Goal: Information Seeking & Learning: Learn about a topic

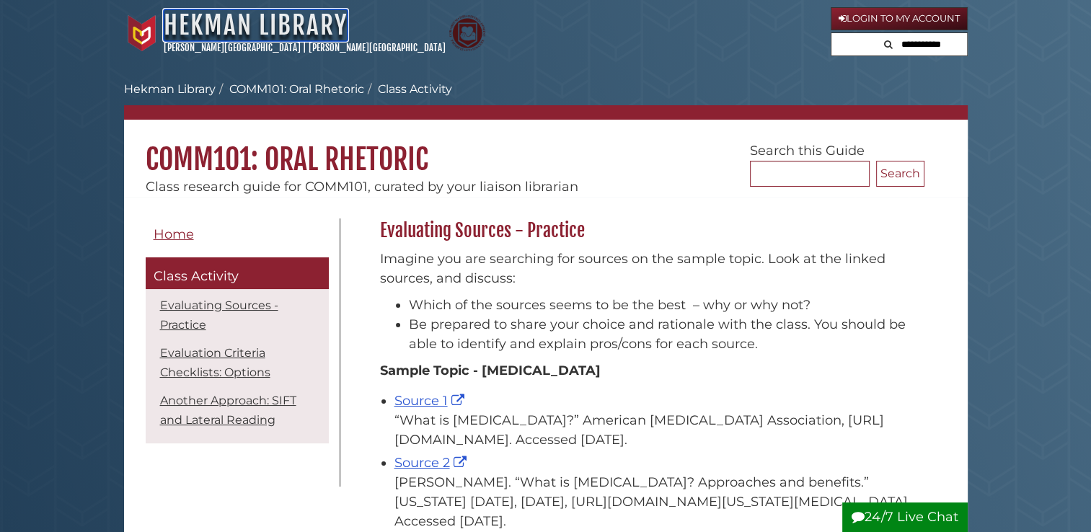
click at [268, 26] on link "Hekman Library" at bounding box center [256, 25] width 184 height 32
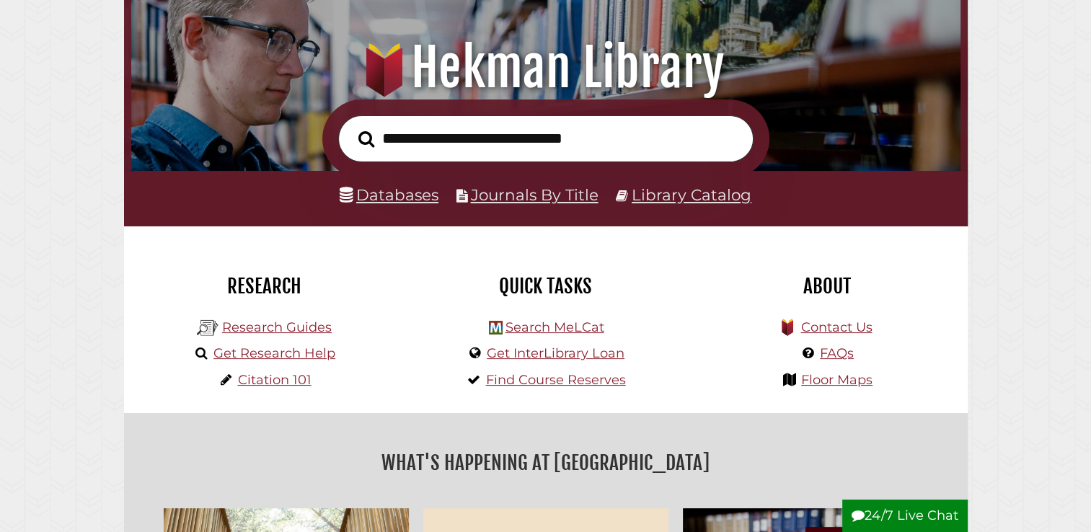
scroll to position [198, 0]
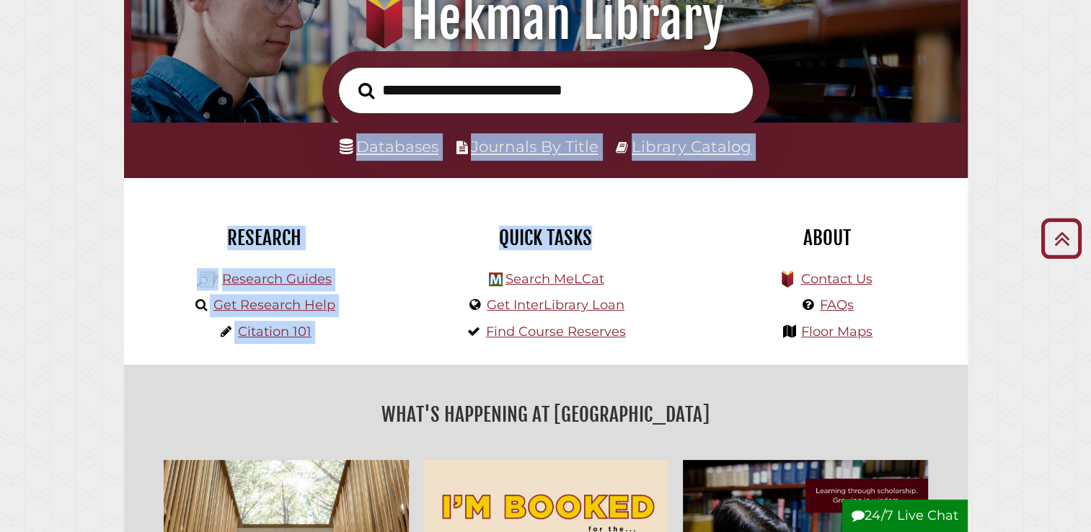
drag, startPoint x: 785, startPoint y: 115, endPoint x: 665, endPoint y: 223, distance: 161.8
click at [665, 223] on div "Quick Tasks" at bounding box center [546, 237] width 260 height 53
click at [461, 209] on div "Quick Tasks Search MeLCat Get InterLibrary Loan Find Course Reserves" at bounding box center [545, 271] width 281 height 187
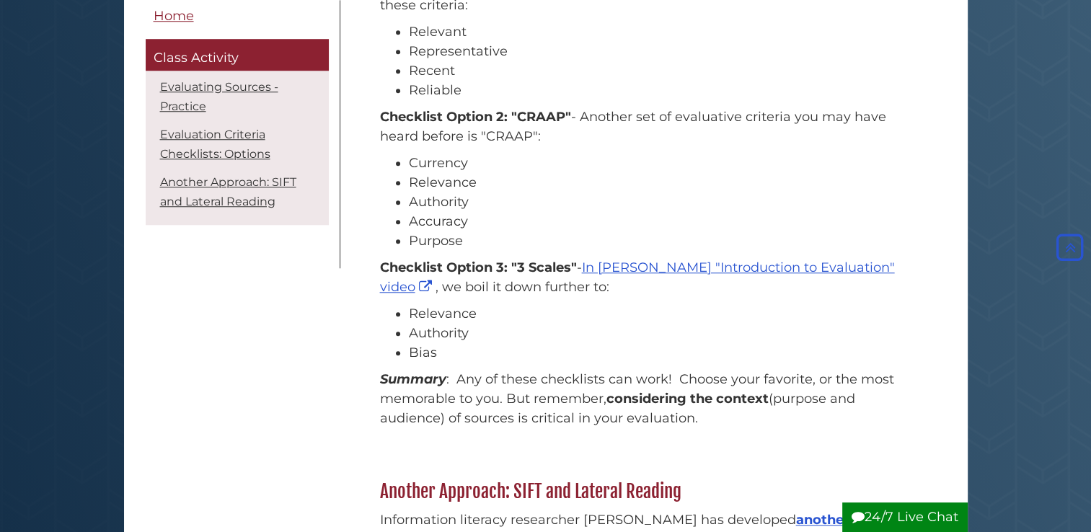
scroll to position [1254, 0]
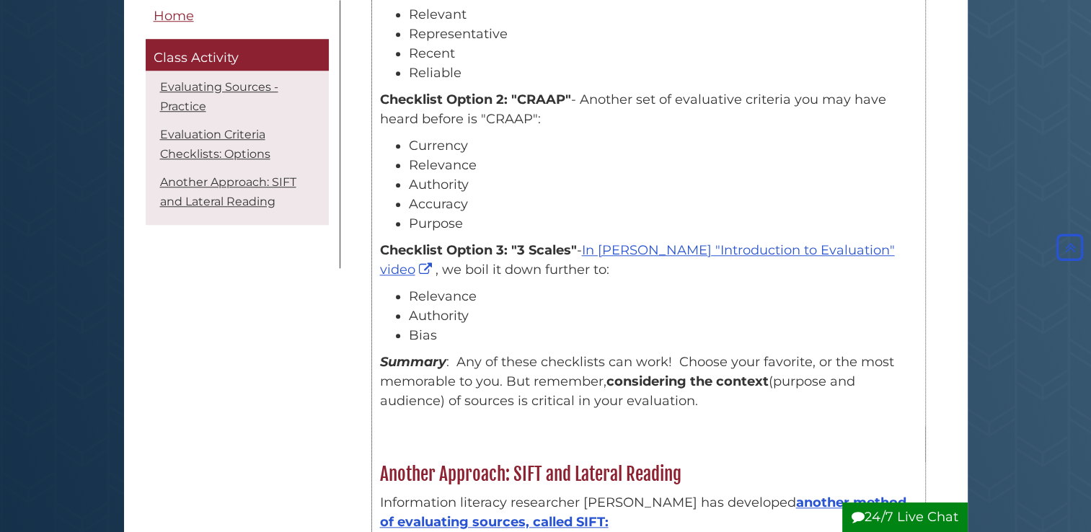
drag, startPoint x: 424, startPoint y: 207, endPoint x: 412, endPoint y: 200, distance: 13.2
click at [412, 156] on li "Currency" at bounding box center [663, 145] width 508 height 19
drag, startPoint x: 412, startPoint y: 200, endPoint x: 435, endPoint y: 278, distance: 81.2
click at [435, 234] on ul "Currency Relevance Authority Accuracy Purpose" at bounding box center [648, 184] width 537 height 97
copy ul "Currency Relevance Authority Accuracy Purpose"
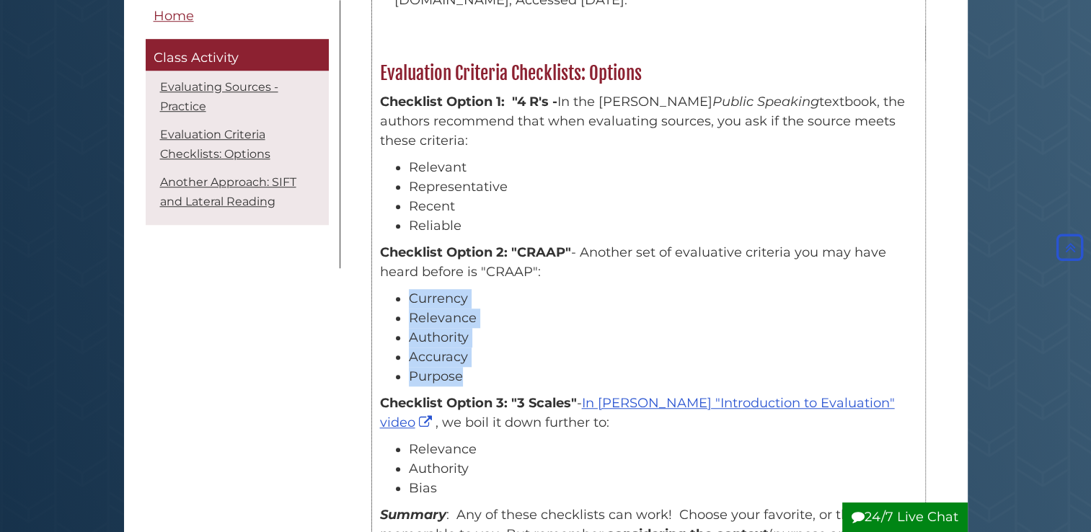
scroll to position [975, 0]
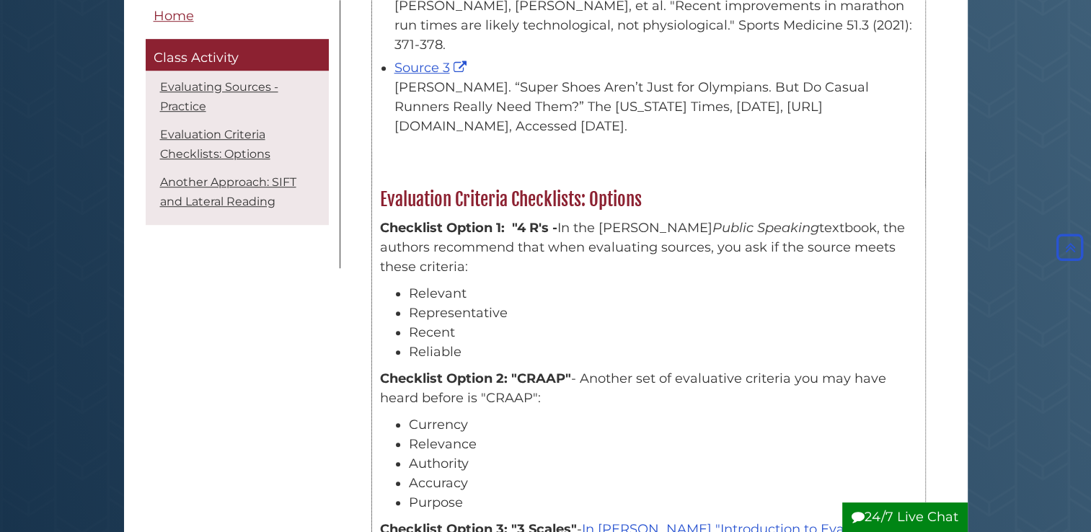
click at [421, 303] on li "Relevant" at bounding box center [663, 293] width 508 height 19
drag, startPoint x: 421, startPoint y: 350, endPoint x: 443, endPoint y: 412, distance: 65.7
click at [443, 362] on ul "Relevant Representative Recent Reliable" at bounding box center [648, 323] width 537 height 78
copy ul "Relevant Representative Recent Reliable"
click at [105, 109] on body "Skip to Main Content Hekman Library Calvin University | Calvin Theological Semi…" at bounding box center [545, 431] width 1091 height 2813
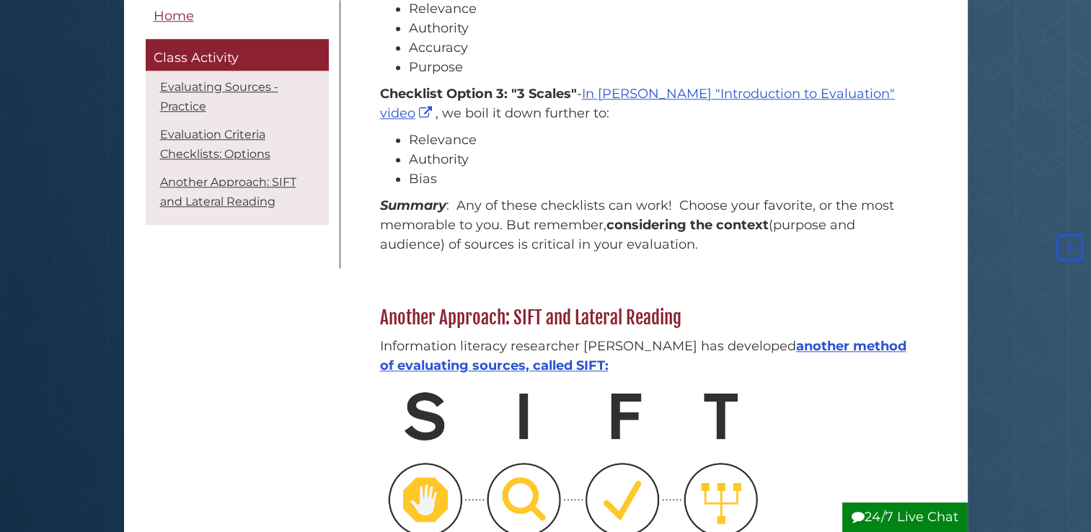
scroll to position [1694, 0]
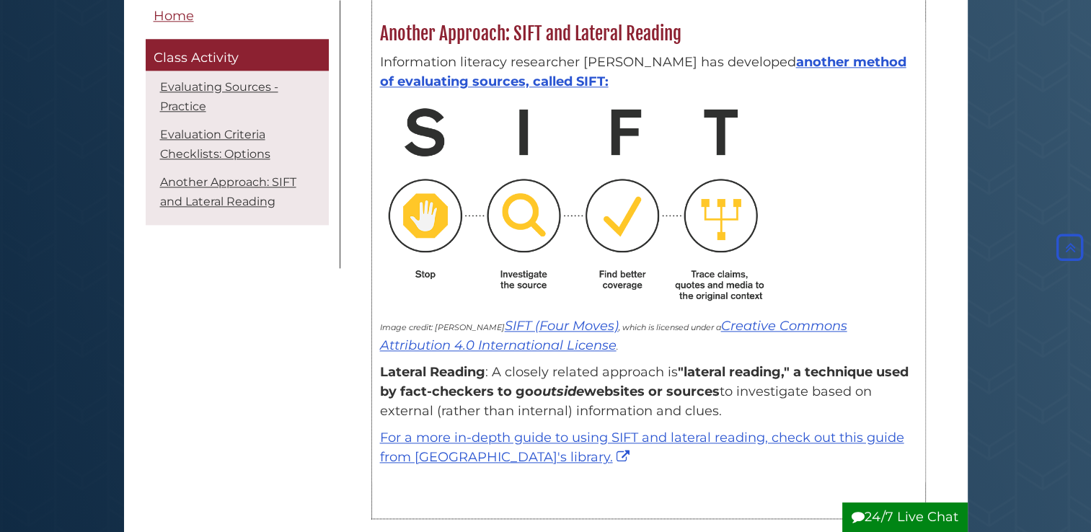
click at [422, 309] on img at bounding box center [577, 204] width 394 height 210
drag, startPoint x: 422, startPoint y: 332, endPoint x: 554, endPoint y: 330, distance: 131.2
click at [554, 309] on img at bounding box center [577, 204] width 394 height 210
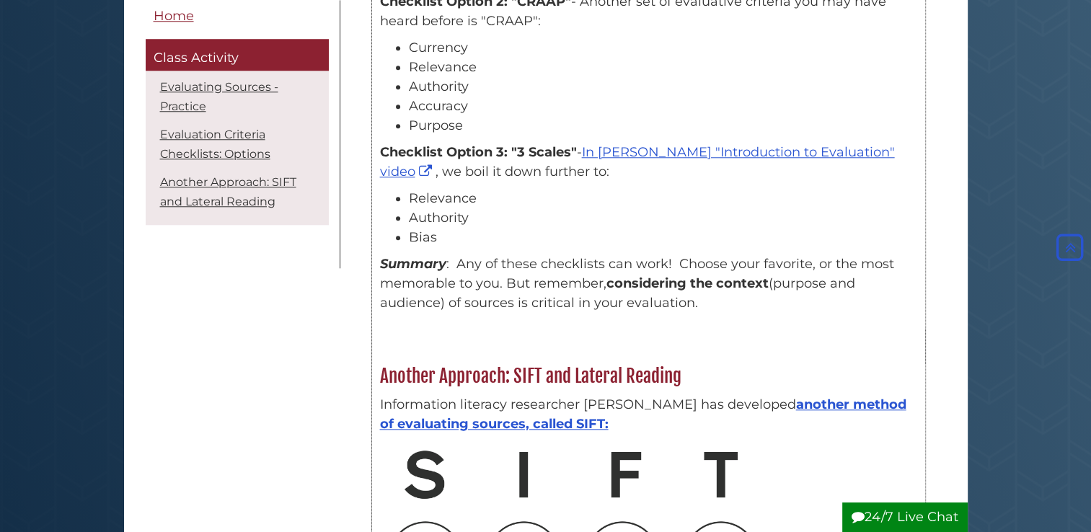
scroll to position [1352, 0]
click at [458, 208] on li "Relevance" at bounding box center [663, 197] width 508 height 19
drag, startPoint x: 458, startPoint y: 254, endPoint x: 455, endPoint y: 288, distance: 34.8
click at [455, 247] on ul "Relevance Authority Bias" at bounding box center [648, 217] width 537 height 58
copy div "Relevance Authority Bias"
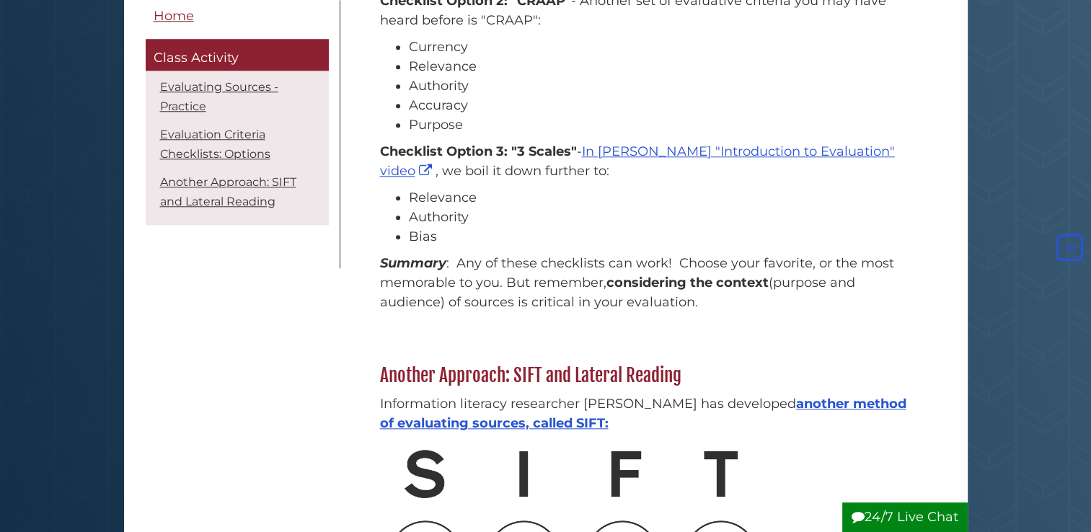
click at [78, 14] on body "Skip to Main Content Hekman Library Calvin University | Calvin Theological Semi…" at bounding box center [545, 54] width 1091 height 2813
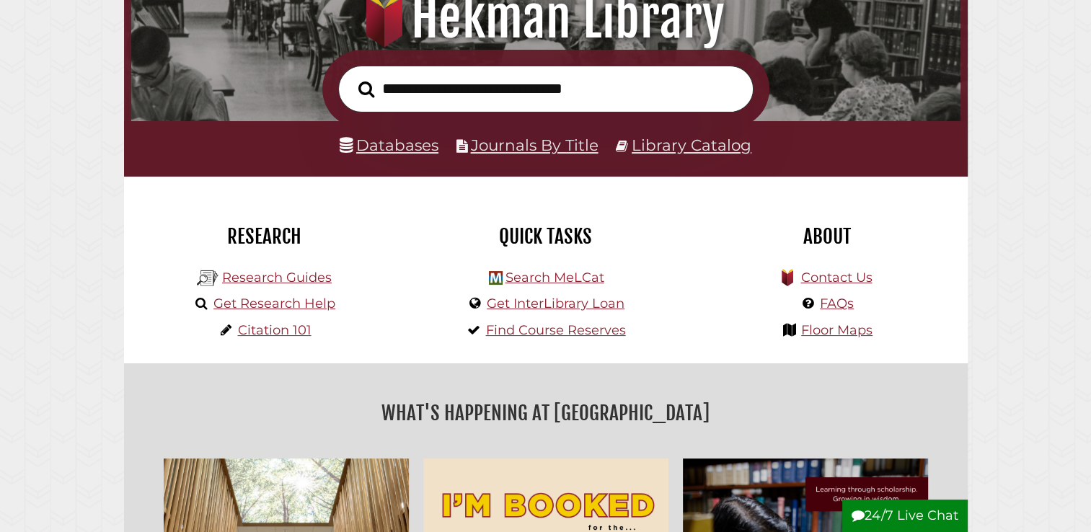
scroll to position [274, 822]
